Goal: Task Accomplishment & Management: Manage account settings

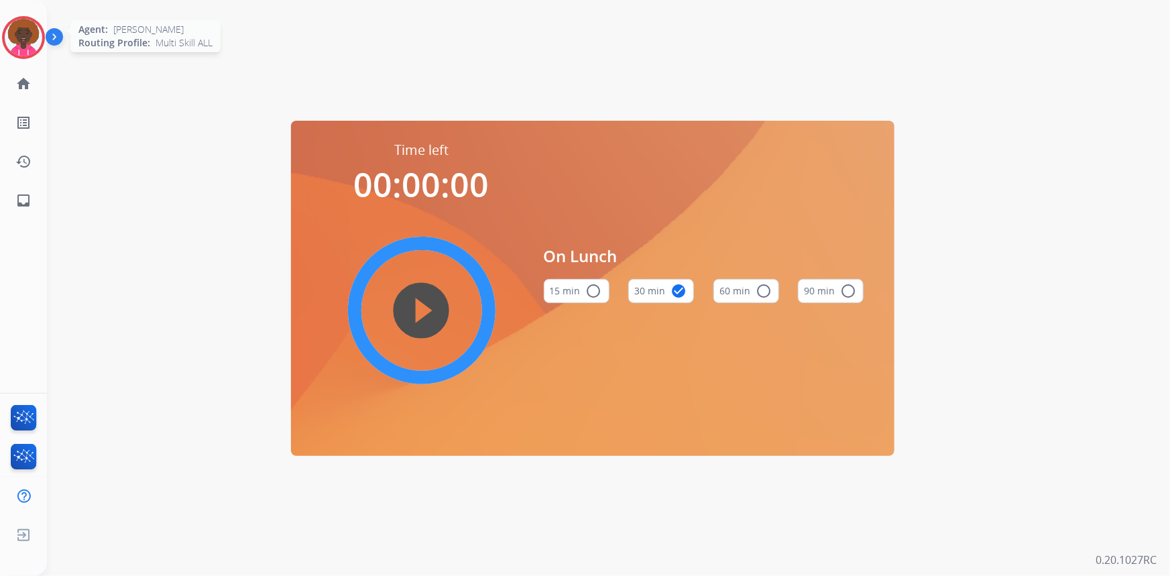
click at [24, 44] on img at bounding box center [24, 38] width 38 height 38
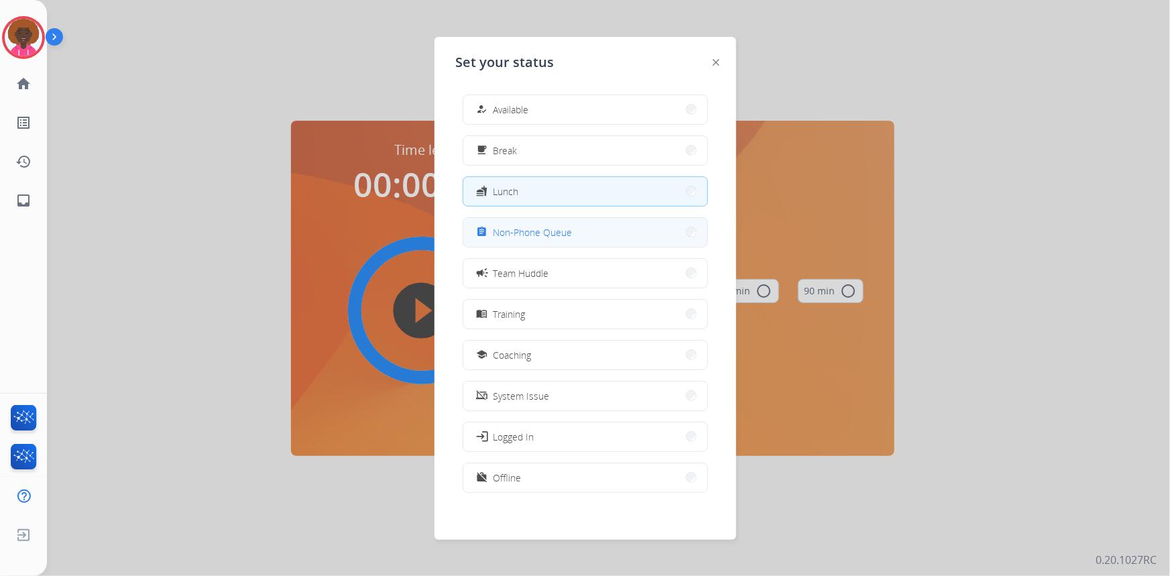
click at [569, 231] on span "Non-Phone Queue" at bounding box center [532, 232] width 79 height 14
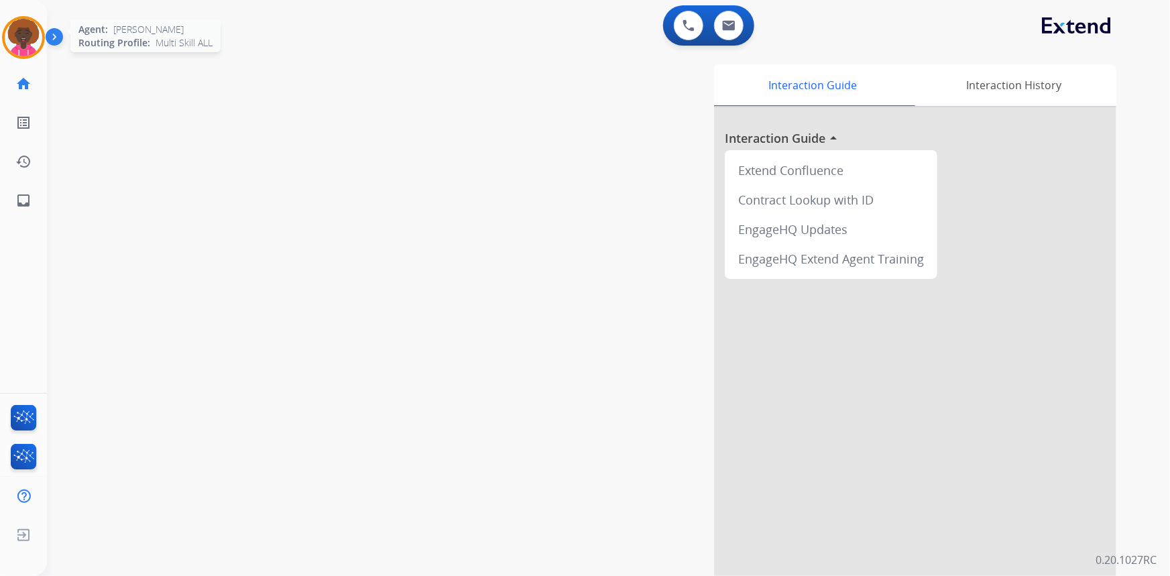
click at [25, 38] on img at bounding box center [24, 38] width 38 height 38
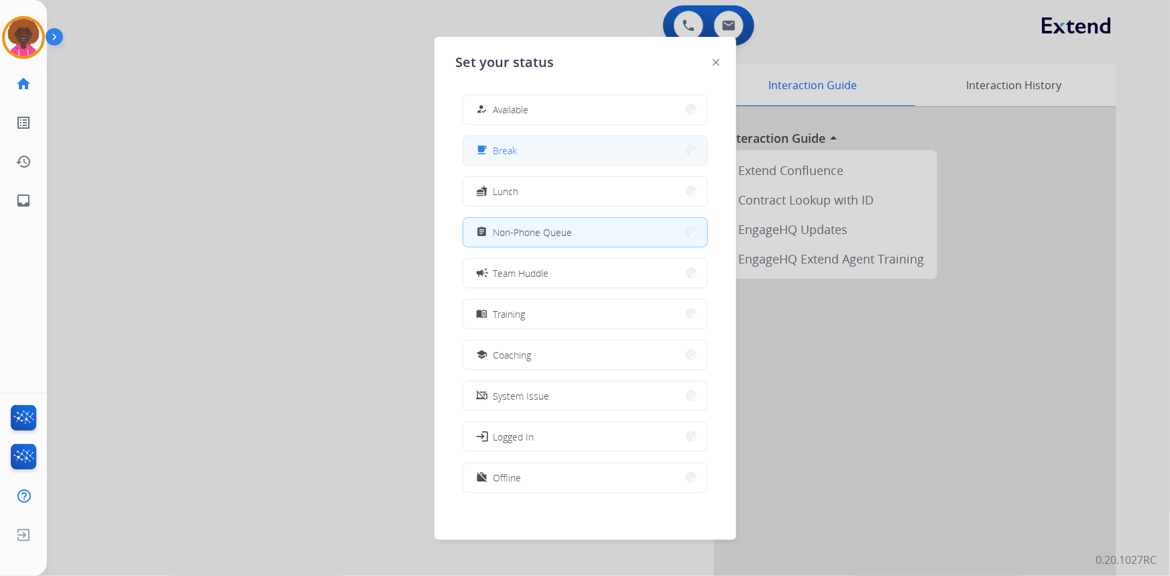
click at [501, 150] on span "Break" at bounding box center [505, 150] width 24 height 14
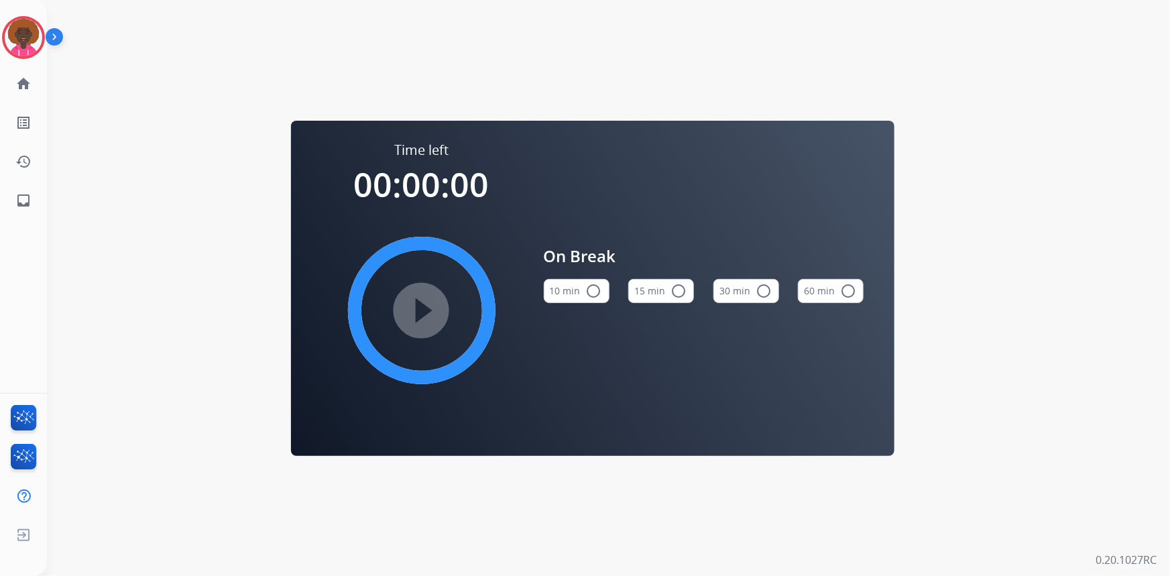
click at [694, 296] on div "10 min radio_button_unchecked 15 min radio_button_unchecked 30 min radio_button…" at bounding box center [704, 291] width 320 height 46
click at [687, 296] on button "15 min radio_button_unchecked" at bounding box center [661, 291] width 66 height 24
click at [414, 308] on mat-icon "play_circle_filled" at bounding box center [422, 310] width 16 height 16
